Goal: Information Seeking & Learning: Learn about a topic

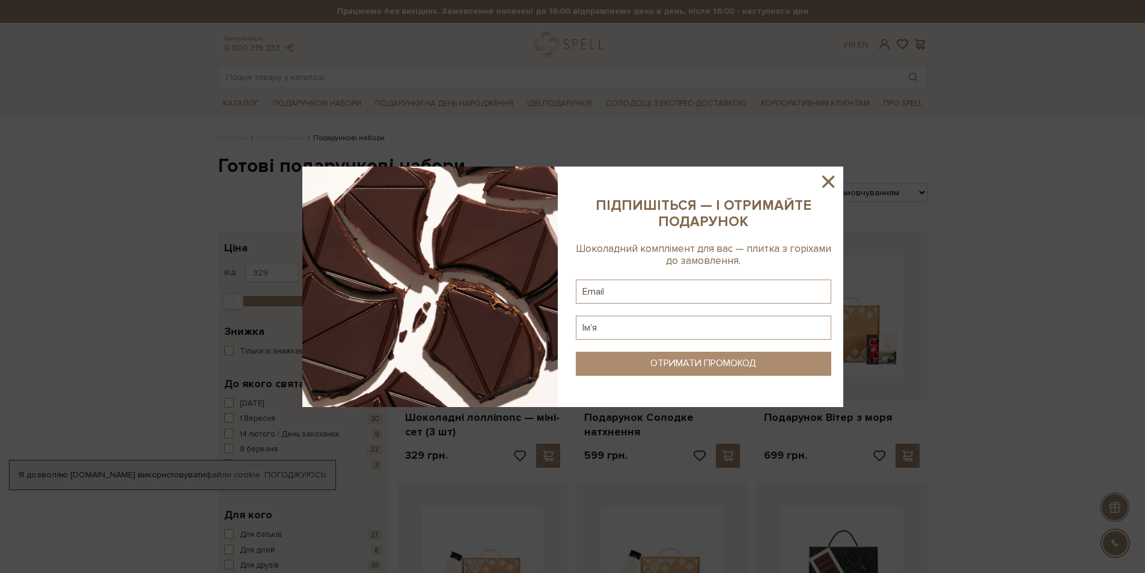
click at [830, 178] on icon at bounding box center [828, 181] width 12 height 12
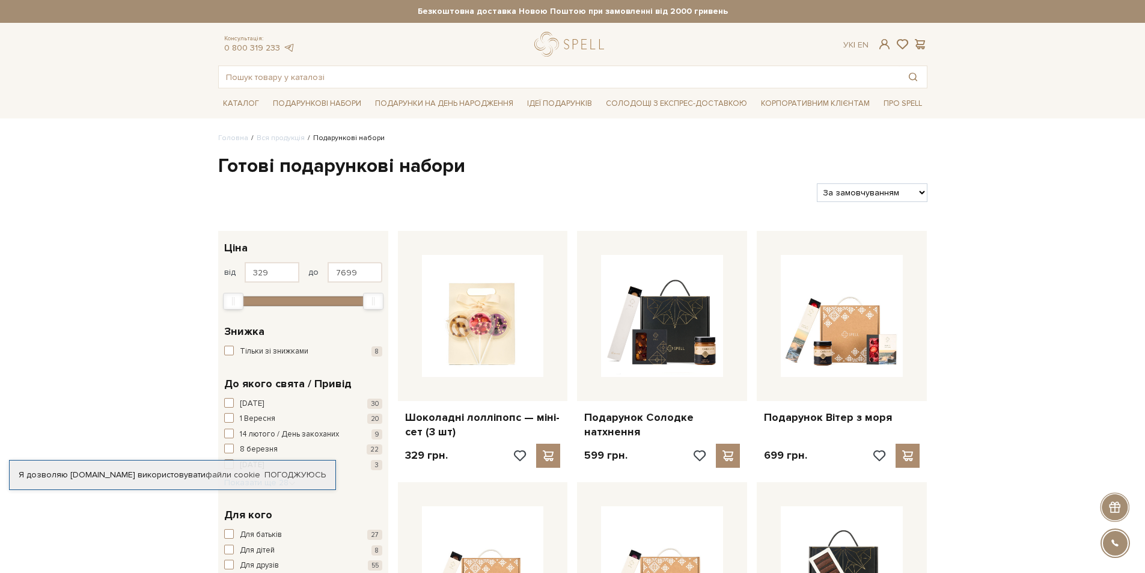
click at [1118, 534] on div at bounding box center [1115, 542] width 27 height 27
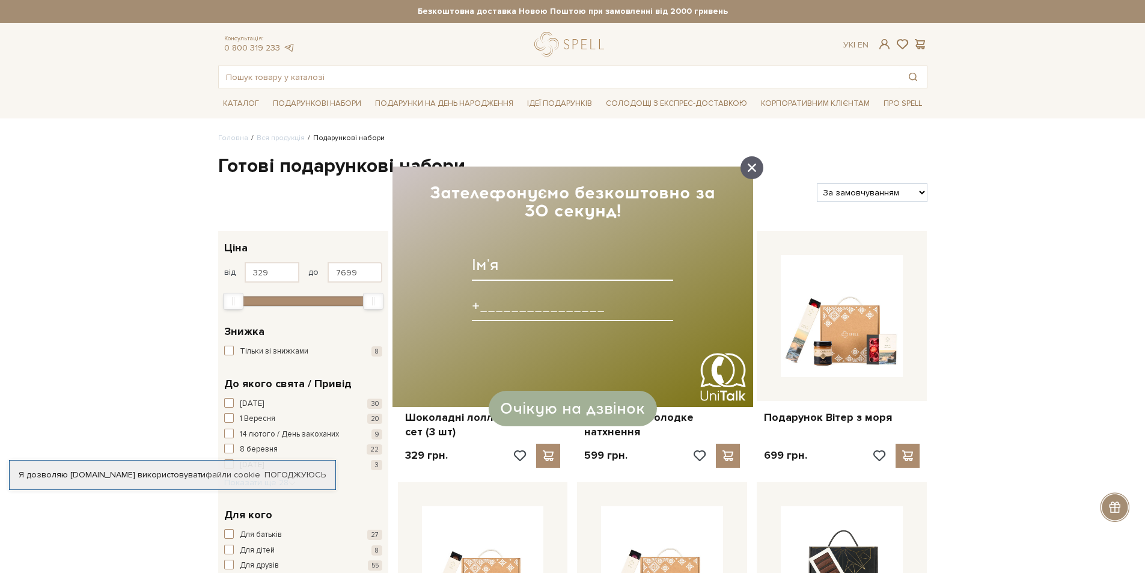
click at [754, 171] on icon at bounding box center [752, 167] width 8 height 8
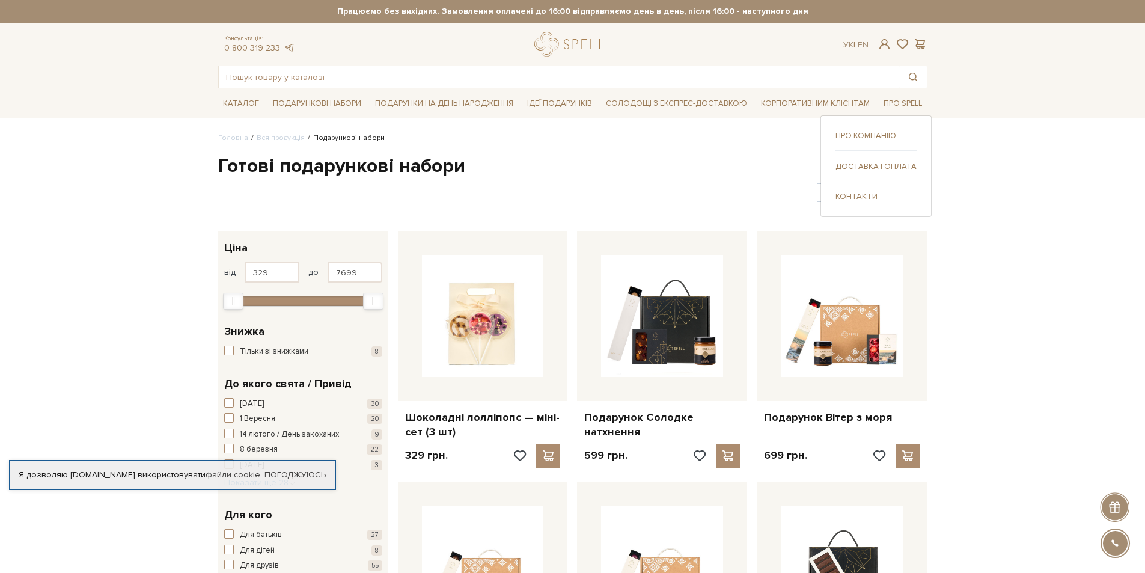
click at [892, 168] on link "Доставка і оплата" at bounding box center [875, 166] width 81 height 11
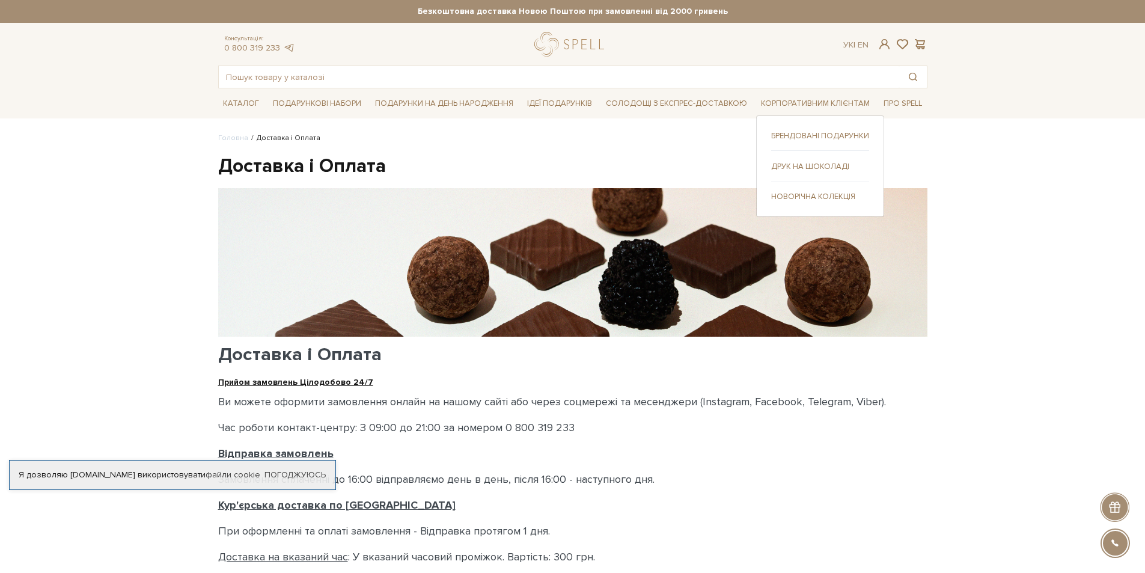
click at [792, 137] on link "Брендовані подарунки" at bounding box center [820, 135] width 98 height 11
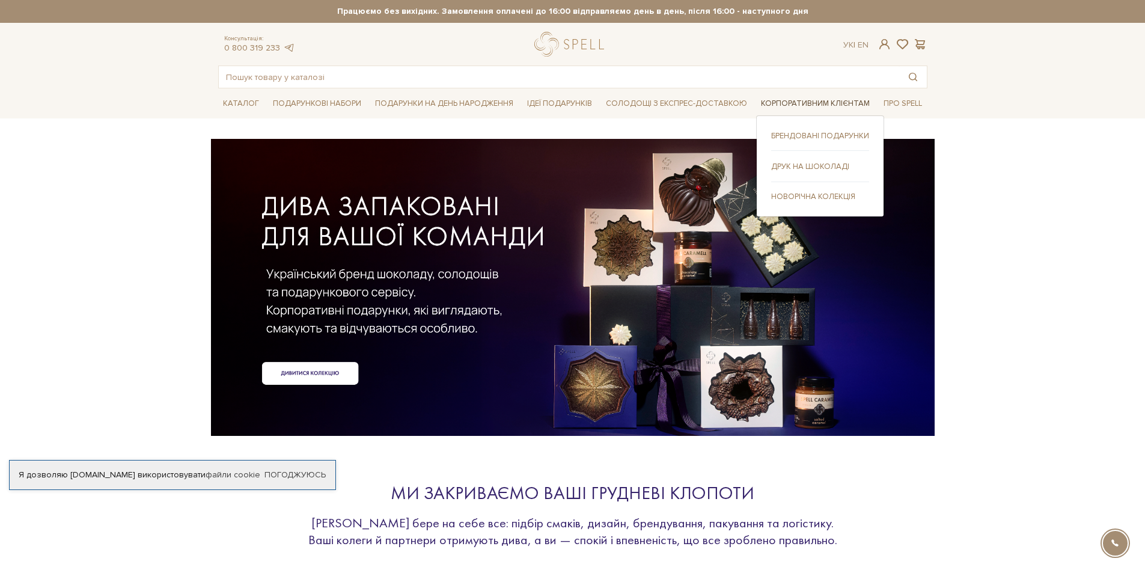
click at [797, 101] on link "Корпоративним клієнтам" at bounding box center [815, 103] width 118 height 19
click at [800, 201] on link "Новорічна колекція" at bounding box center [820, 196] width 98 height 11
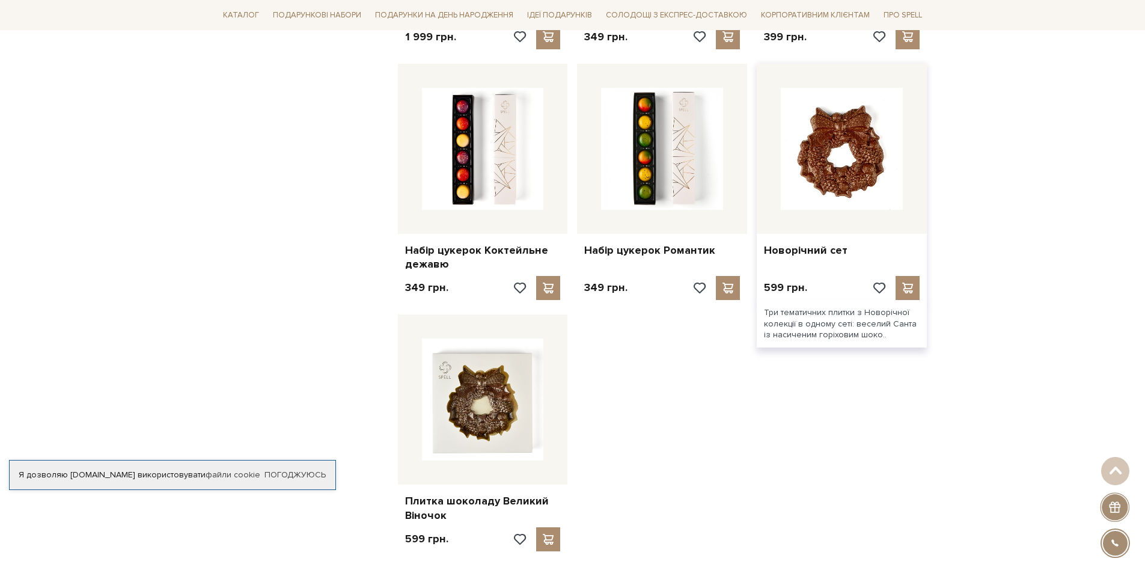
scroll to position [1138, 0]
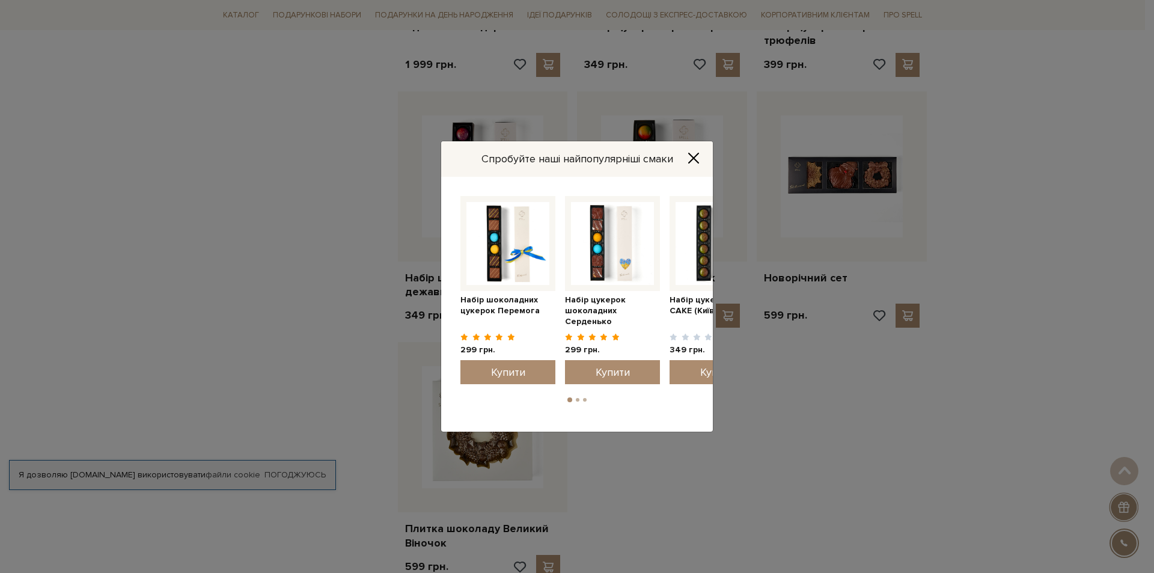
click at [692, 156] on icon "Close" at bounding box center [693, 158] width 12 height 12
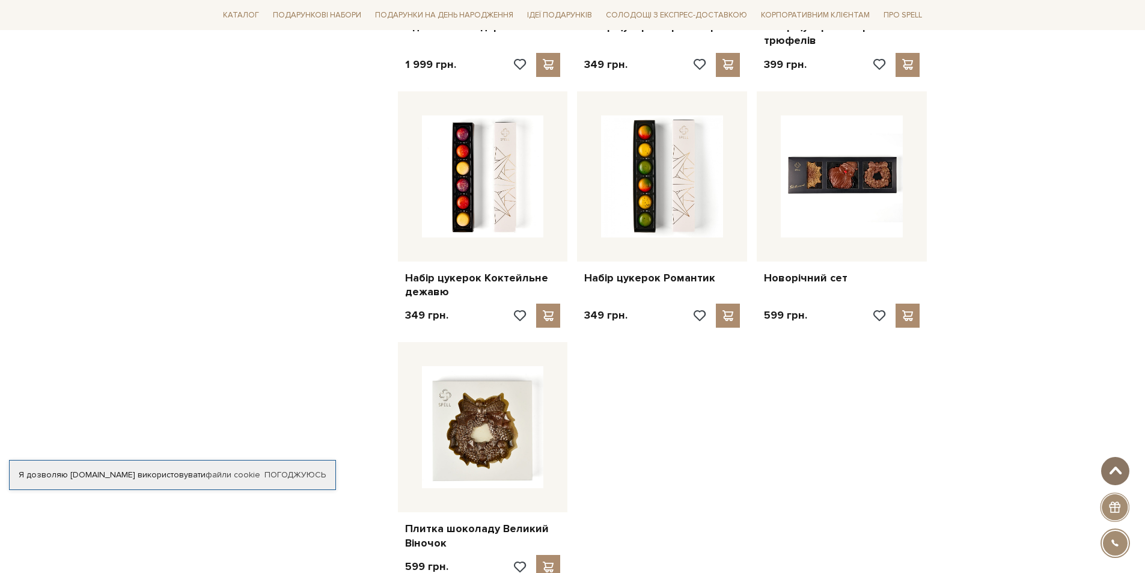
click at [1117, 473] on span at bounding box center [1115, 471] width 20 height 10
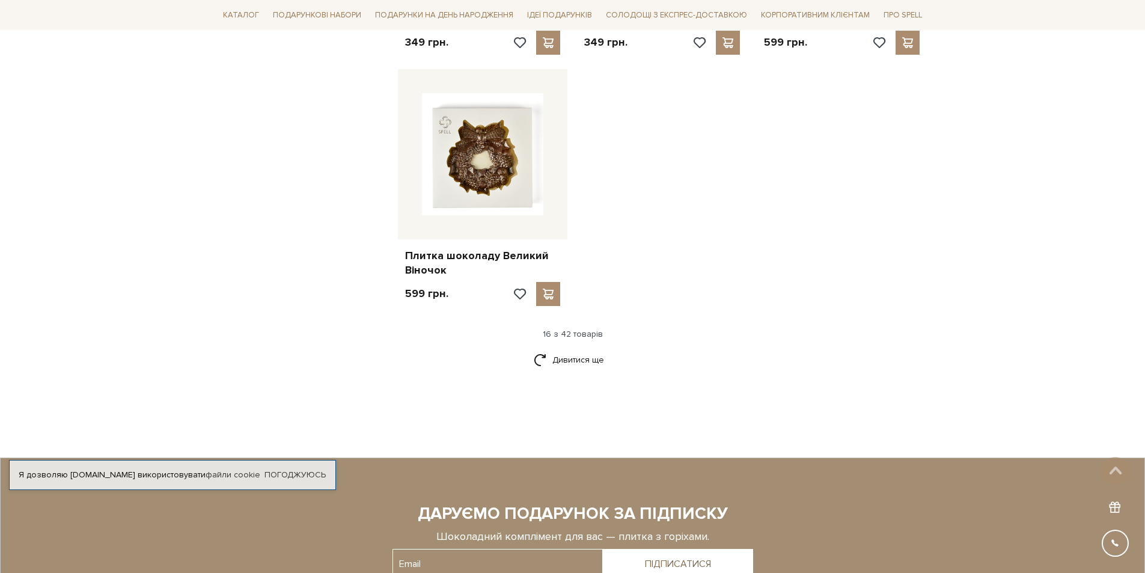
scroll to position [1670, 0]
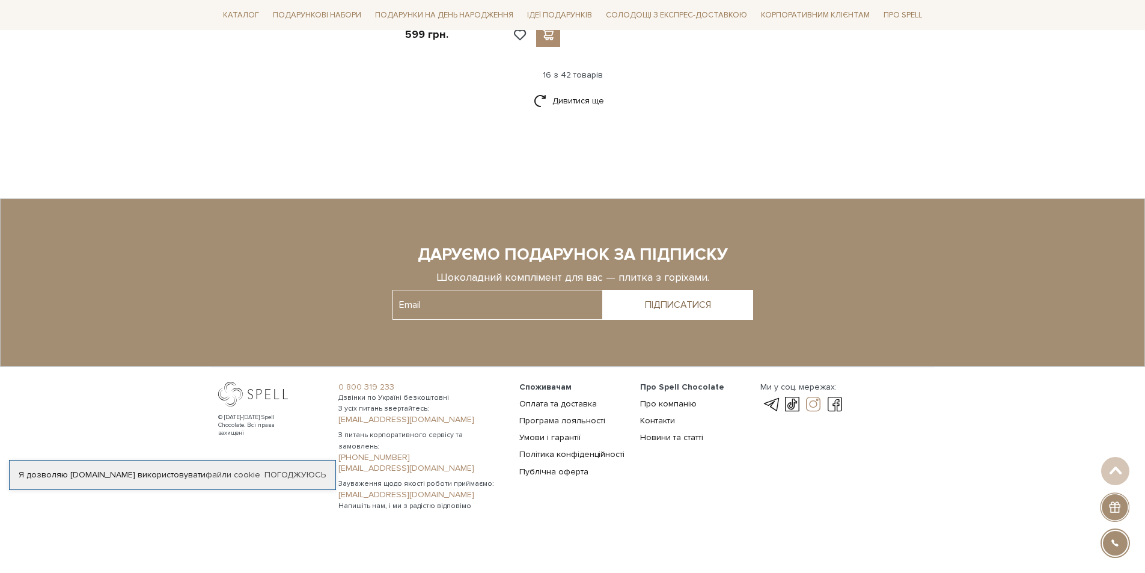
click at [812, 406] on link at bounding box center [813, 404] width 20 height 14
click at [772, 403] on link at bounding box center [770, 404] width 20 height 14
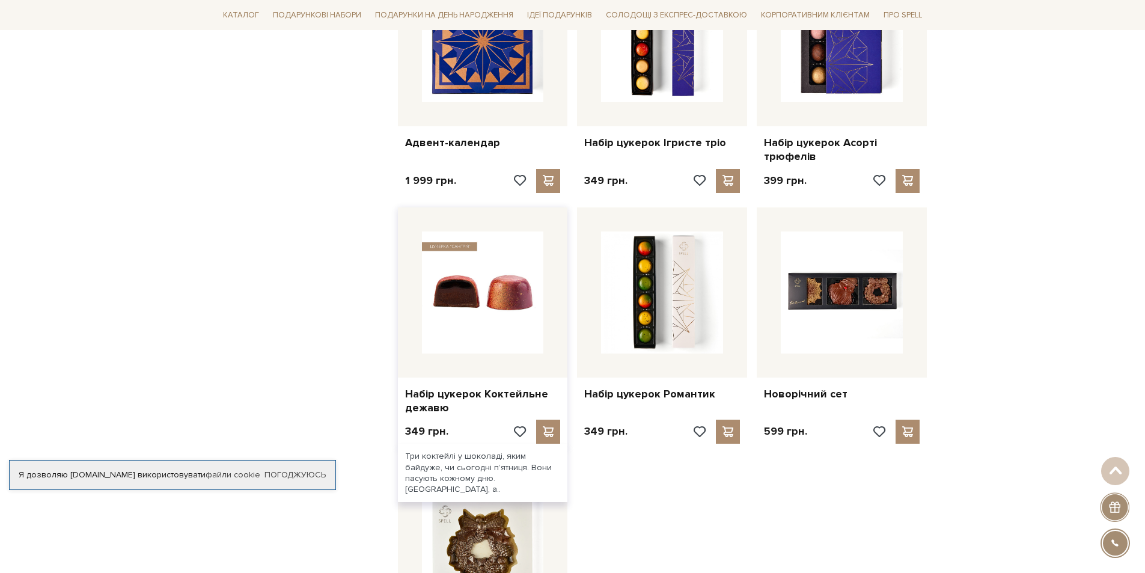
scroll to position [1023, 0]
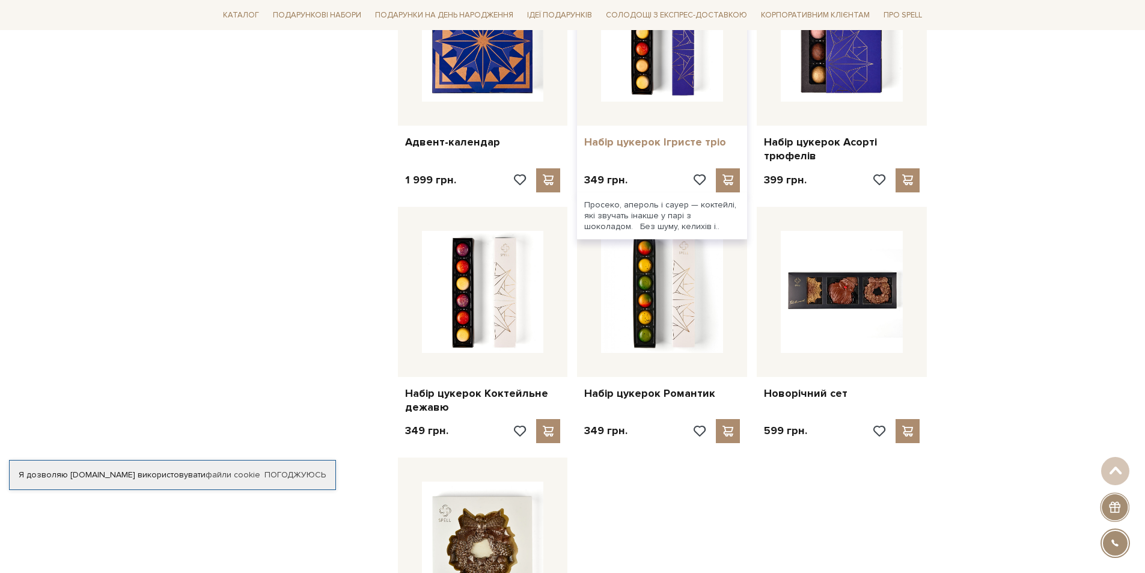
click at [654, 144] on link "Набір цукерок Ігристе тріо" at bounding box center [662, 142] width 156 height 14
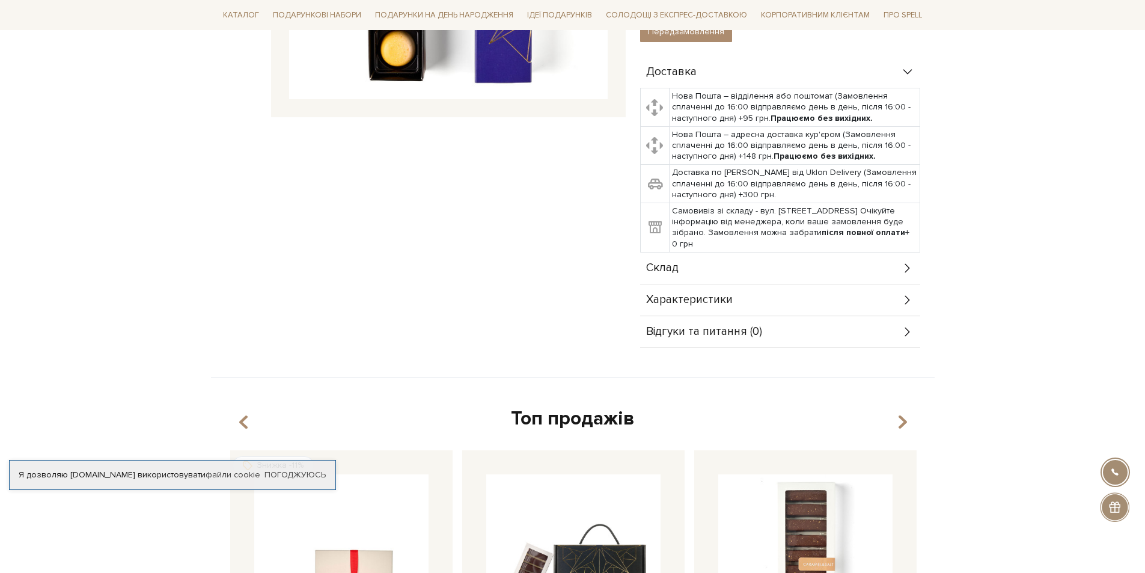
scroll to position [397, 0]
click at [741, 296] on div "Характеристики" at bounding box center [780, 298] width 280 height 31
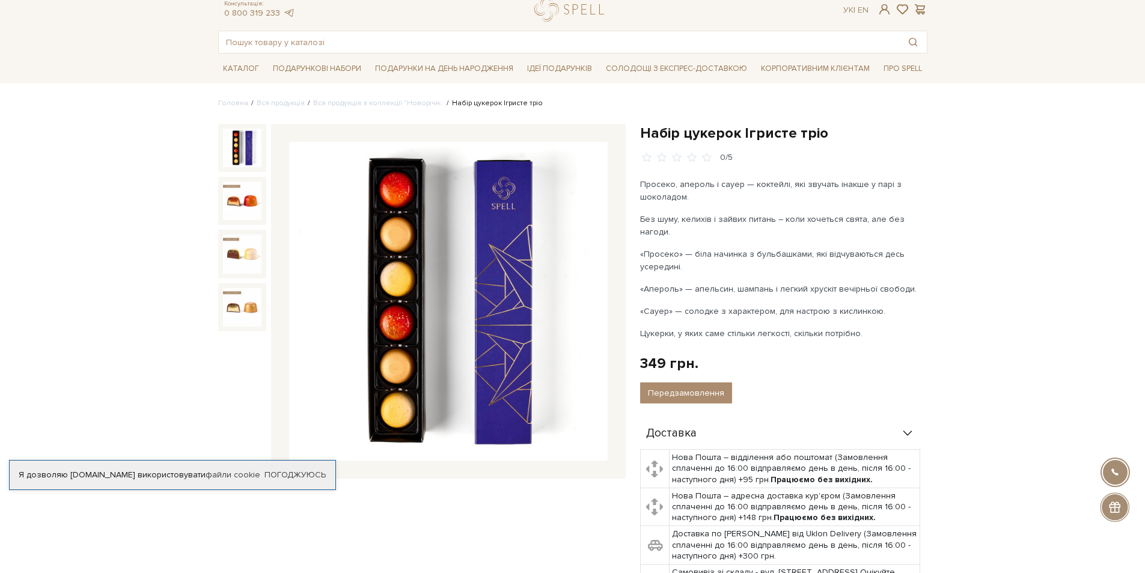
scroll to position [0, 0]
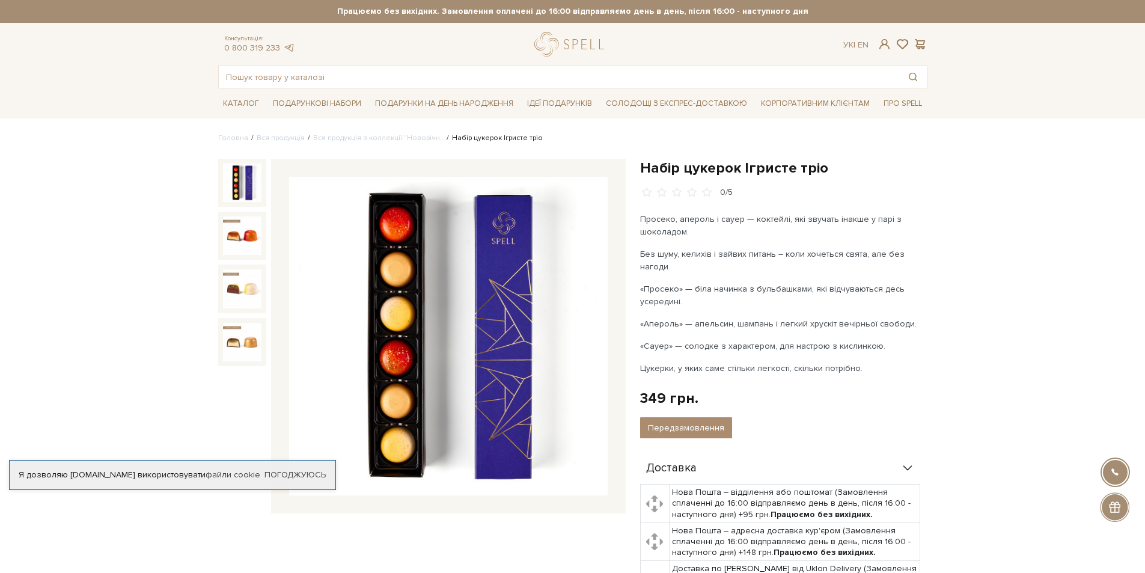
click at [442, 174] on div at bounding box center [448, 336] width 355 height 355
click at [453, 505] on div at bounding box center [448, 336] width 355 height 355
click at [163, 69] on header "Безкоштовна доставка Новою Поштою при замовленні від 2000 гривень Працюємо без …" at bounding box center [572, 44] width 1145 height 88
